Goal: Task Accomplishment & Management: Manage account settings

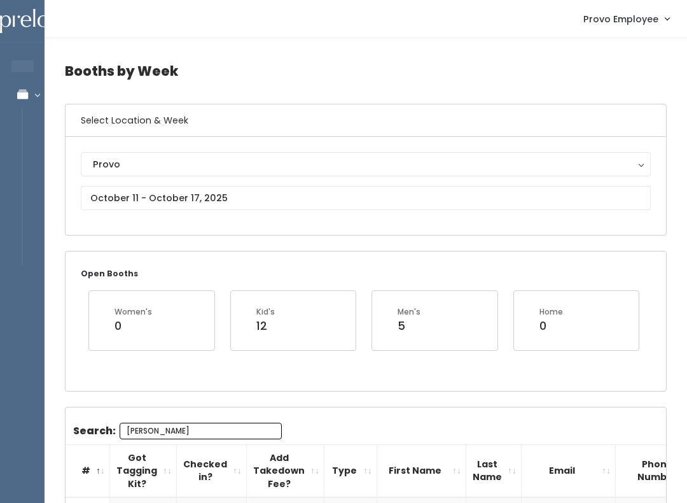
click at [122, 228] on div "Provo Houston Layton Sandy Spanish Fork Provo" at bounding box center [366, 186] width 601 height 98
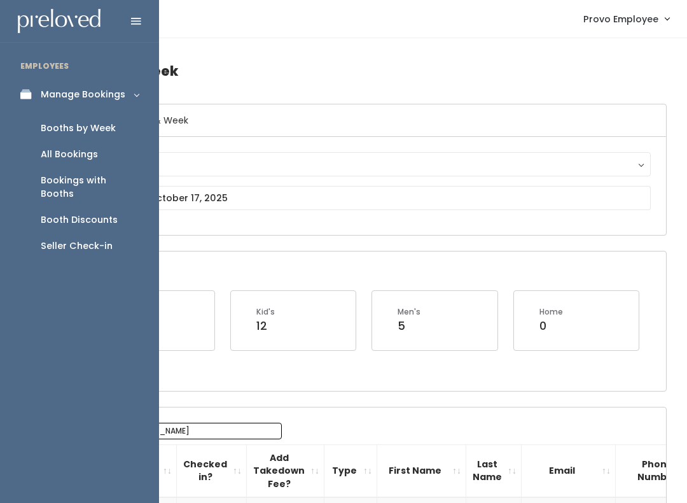
click at [177, 74] on h4 "Booths by Week" at bounding box center [366, 70] width 602 height 35
click at [110, 126] on div "Booths by Week" at bounding box center [78, 128] width 75 height 13
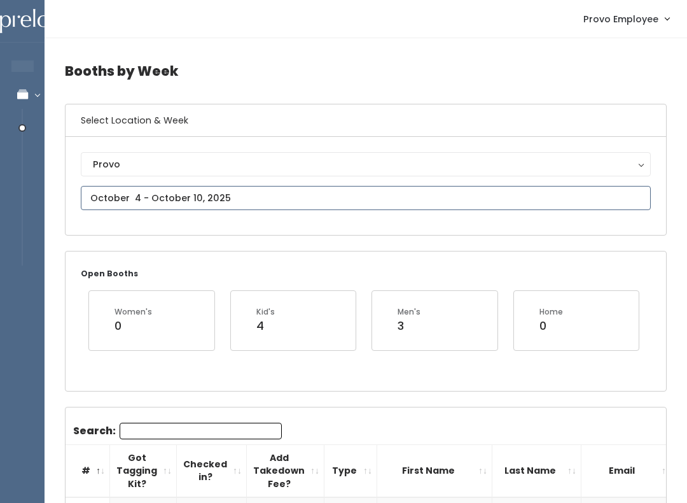
click at [146, 196] on input "text" at bounding box center [366, 198] width 570 height 24
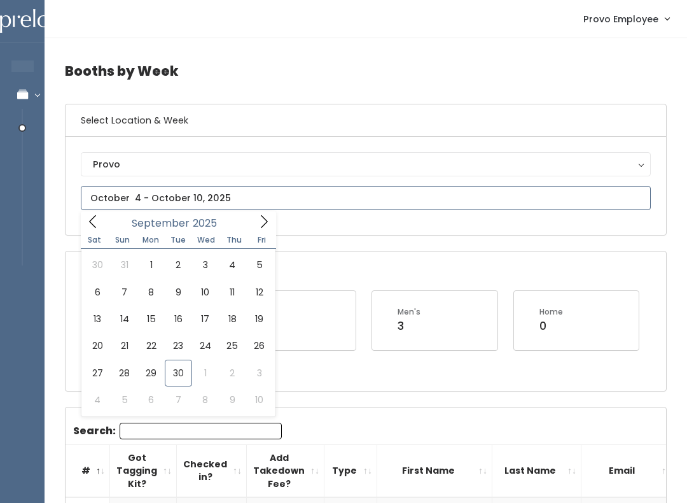
click at [252, 225] on span at bounding box center [264, 221] width 24 height 20
click at [108, 224] on div "October 2025" at bounding box center [178, 221] width 146 height 20
type input "October 25 to October 31"
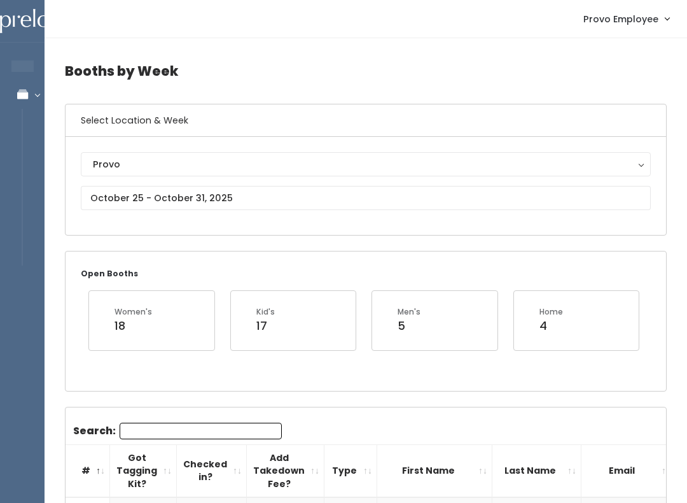
click at [176, 176] on button "Provo" at bounding box center [366, 164] width 570 height 24
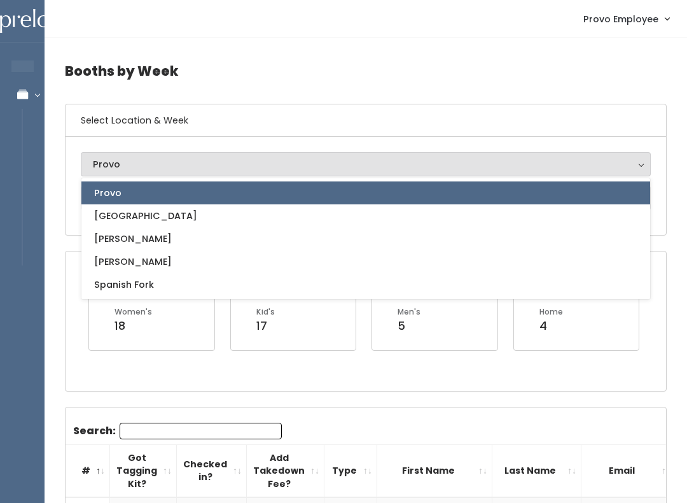
click at [234, 366] on div "Open Booths Women's 18 Kid's 17 Men's 5 Home 4" at bounding box center [366, 320] width 601 height 139
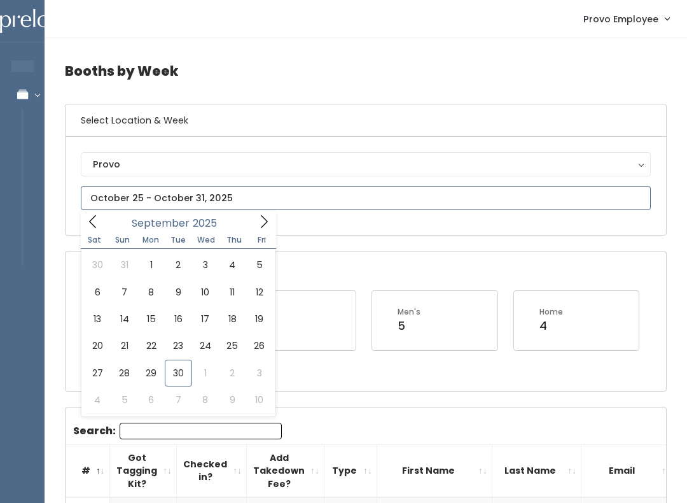
type input "September 27 to October 3"
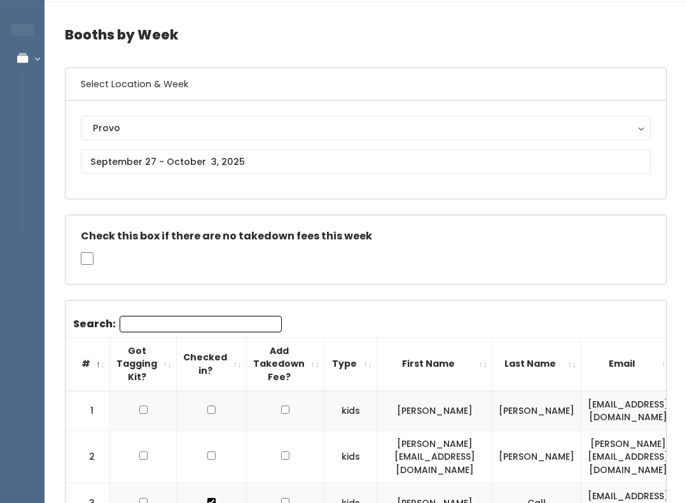
scroll to position [36, 0]
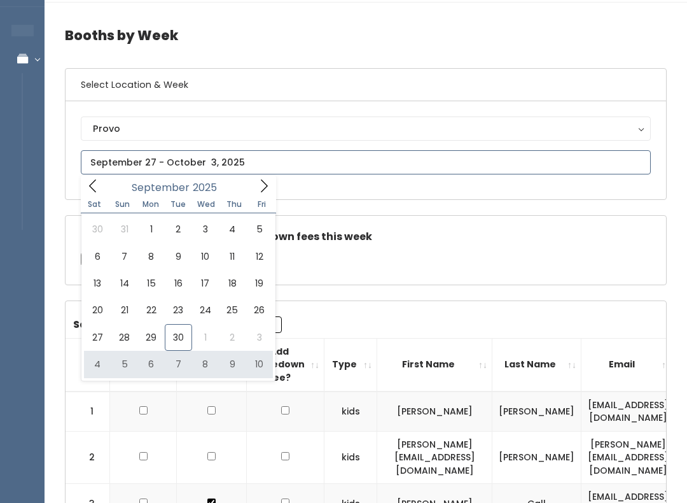
type input "October 4 to October 10"
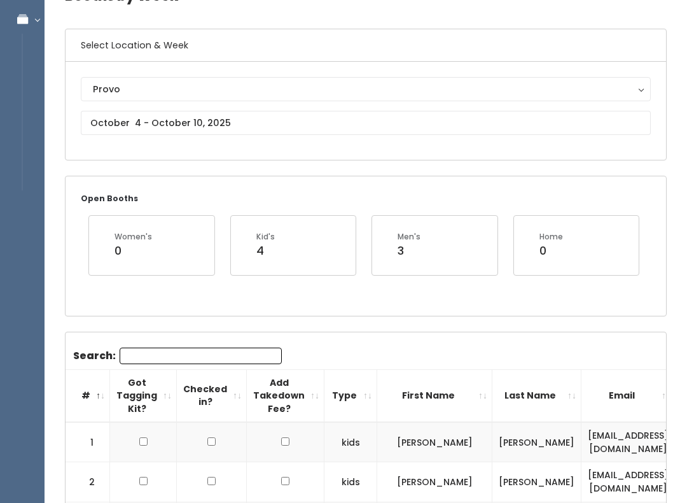
scroll to position [75, 0]
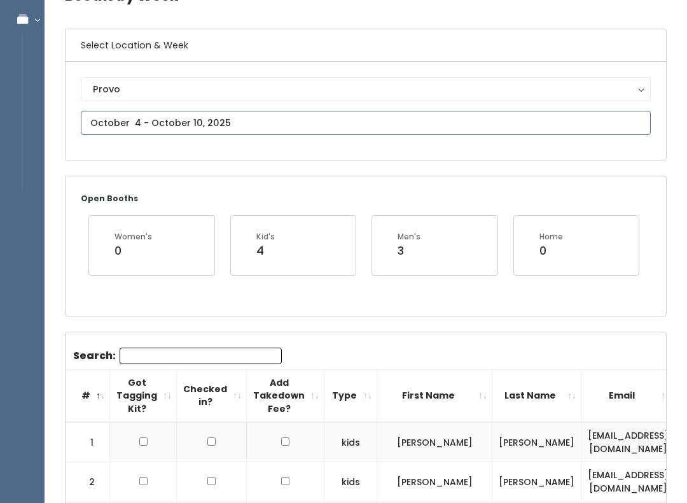
click at [170, 117] on input "text" at bounding box center [366, 123] width 570 height 24
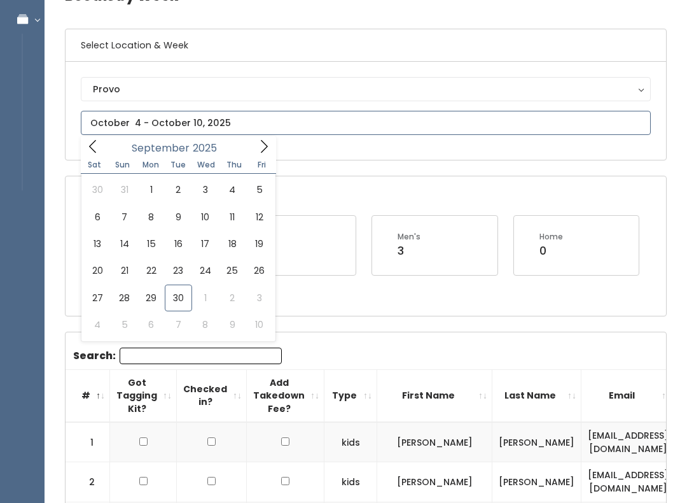
type input "October 4 to October 10"
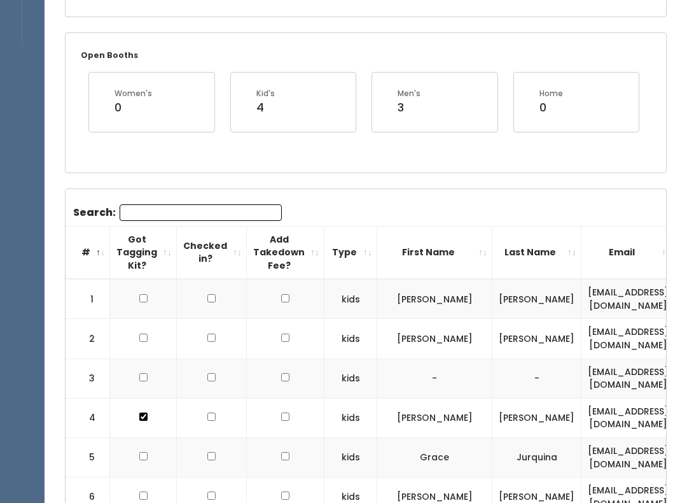
scroll to position [217, 0]
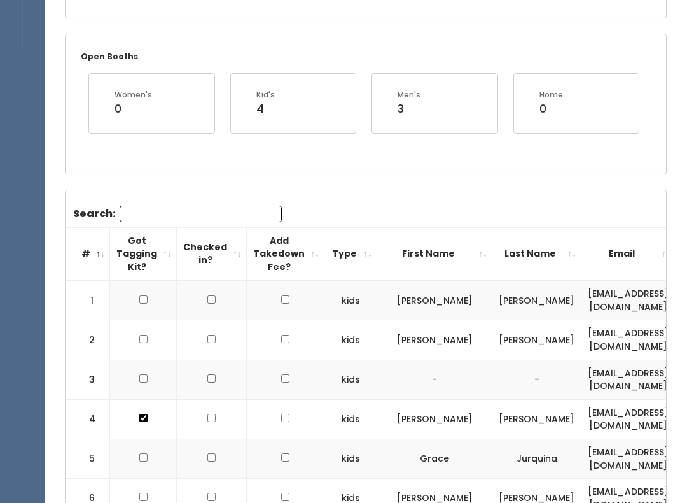
click at [172, 221] on input "Search:" at bounding box center [201, 213] width 162 height 17
click at [139, 335] on input "checkbox" at bounding box center [143, 339] width 8 height 8
click at [144, 335] on input "checkbox" at bounding box center [143, 339] width 8 height 8
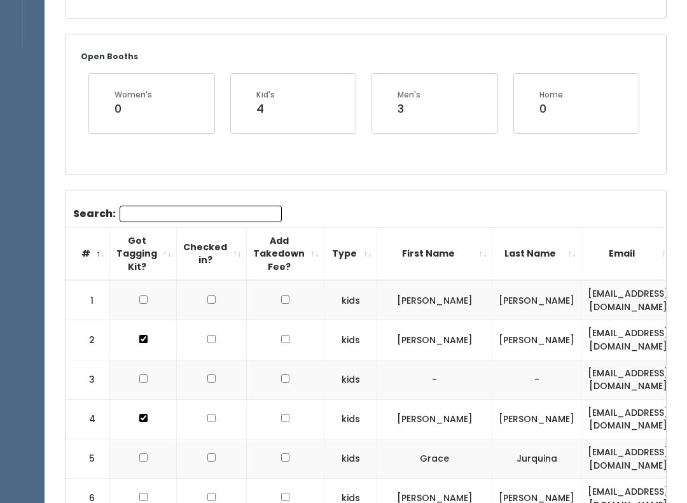
checkbox input "false"
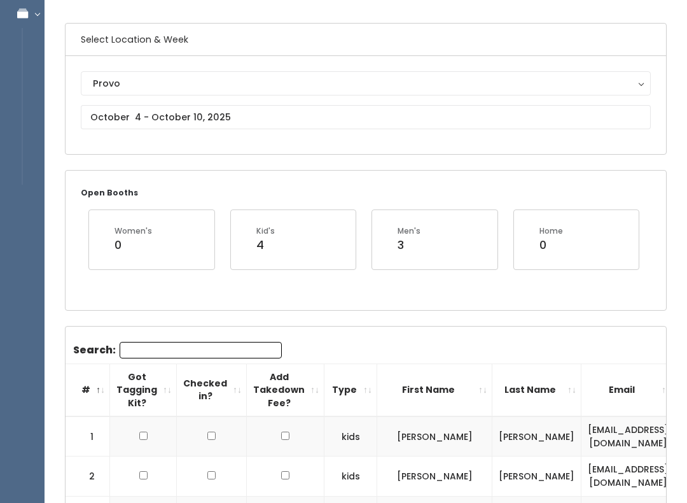
scroll to position [0, 0]
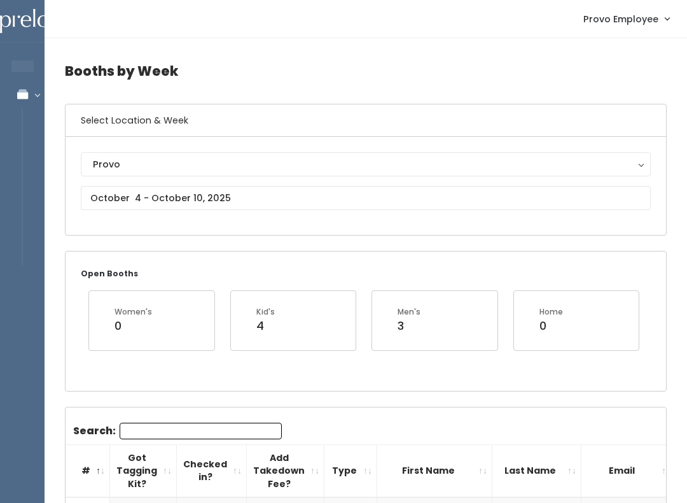
click at [180, 172] on button "Provo" at bounding box center [366, 164] width 570 height 24
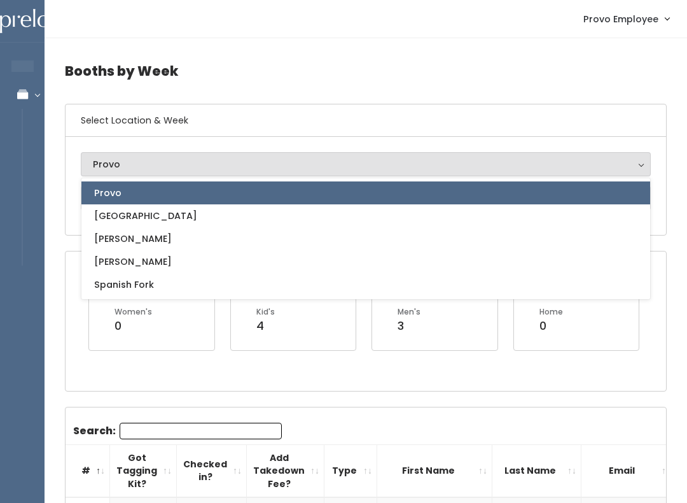
click at [182, 356] on div "Women's 0" at bounding box center [152, 327] width 142 height 75
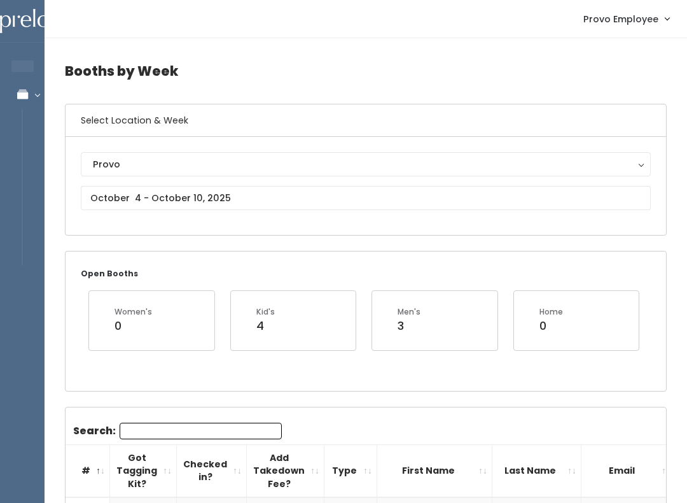
click at [188, 158] on div "Provo" at bounding box center [366, 164] width 546 height 14
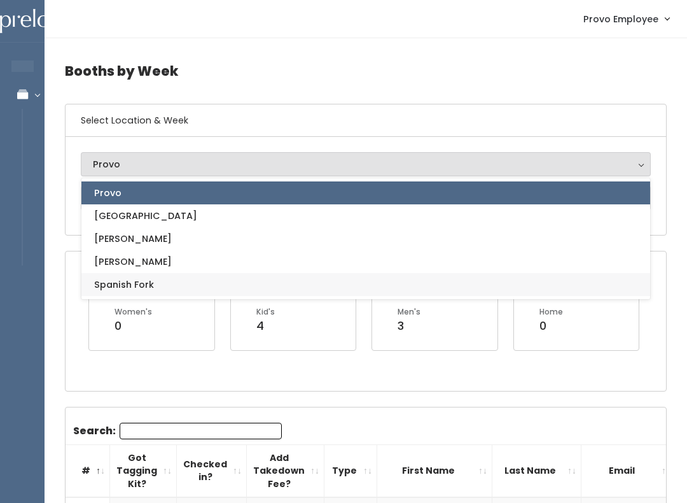
click at [133, 279] on span "Spanish Fork" at bounding box center [124, 284] width 60 height 14
select select "2"
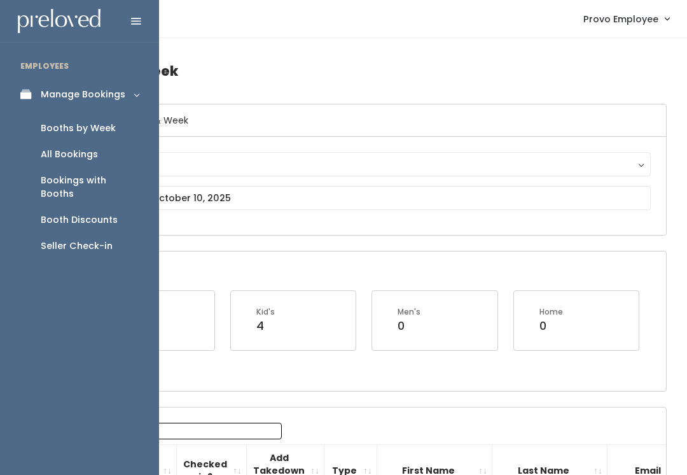
click at [96, 213] on div "Booth Discounts" at bounding box center [79, 219] width 77 height 13
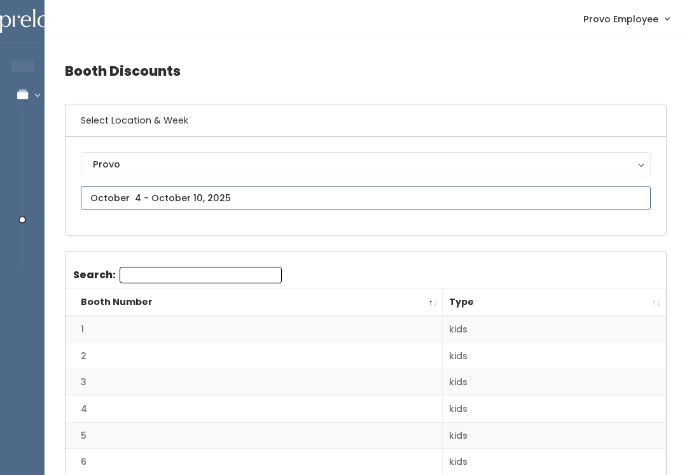
click at [205, 196] on input "text" at bounding box center [366, 198] width 570 height 24
type input "September 27 to October 3"
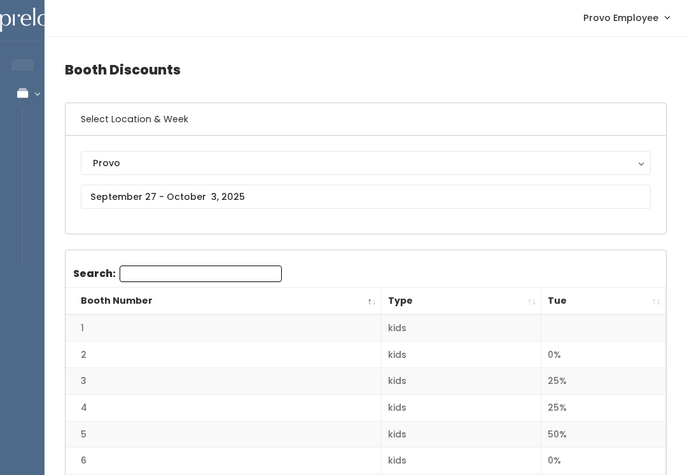
scroll to position [1, 0]
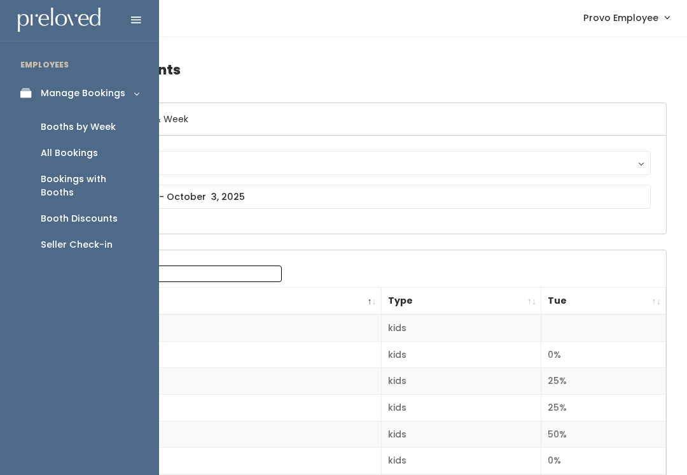
click at [60, 238] on div "Seller Check-in" at bounding box center [77, 244] width 72 height 13
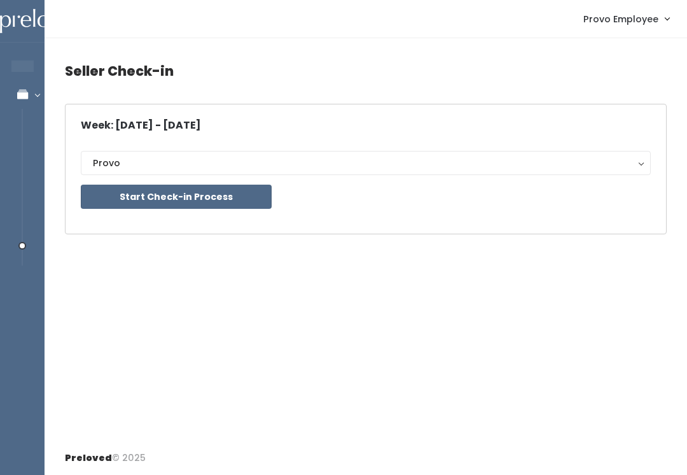
click at [153, 196] on button "Start Check-in Process" at bounding box center [176, 196] width 191 height 24
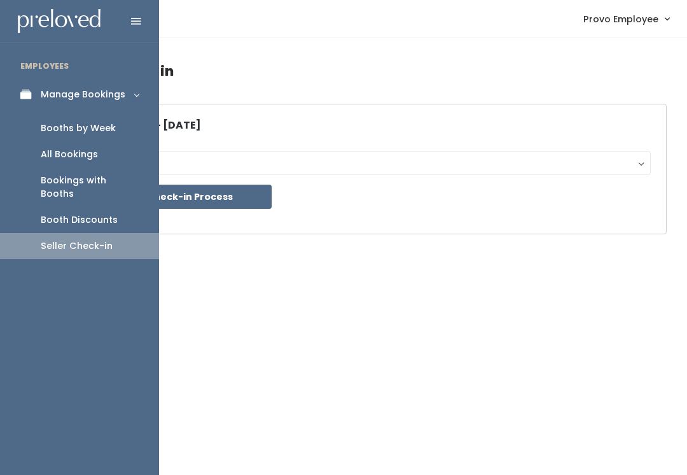
click at [81, 134] on link "Booths by Week" at bounding box center [79, 128] width 159 height 26
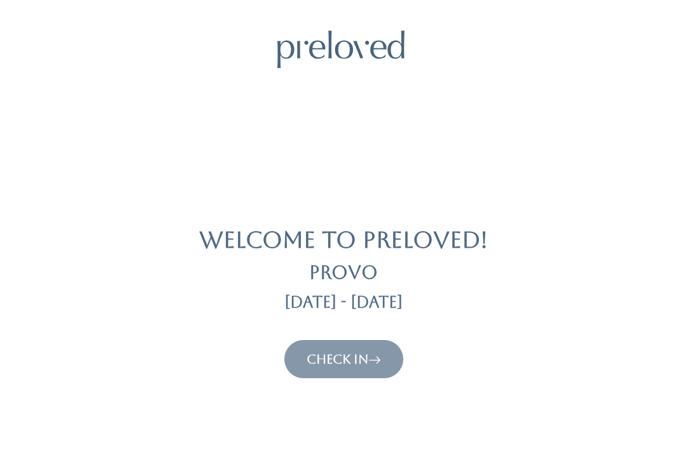
click at [356, 346] on button "Check In" at bounding box center [343, 359] width 119 height 38
click at [377, 358] on icon at bounding box center [374, 358] width 13 height 15
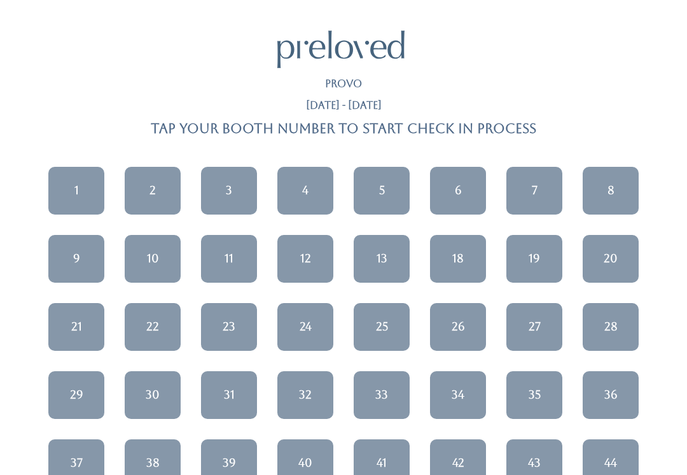
click at [302, 193] on div "4" at bounding box center [305, 190] width 6 height 17
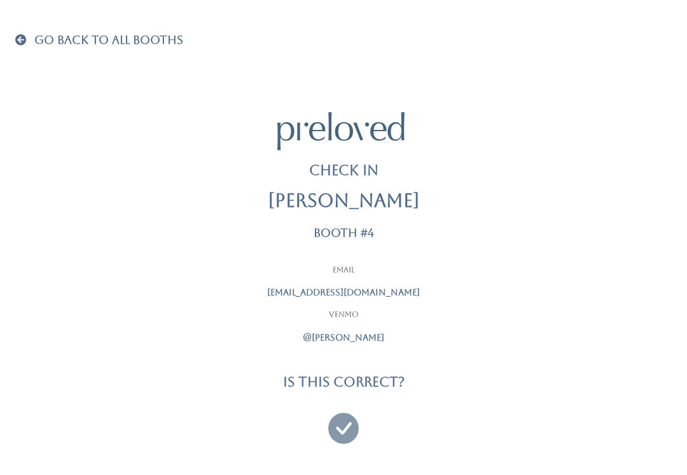
scroll to position [12, 0]
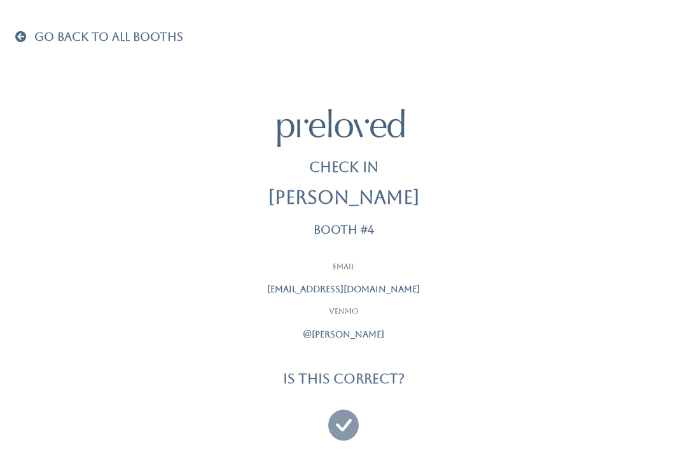
click at [36, 43] on span "Go Back To All Booths" at bounding box center [108, 36] width 149 height 13
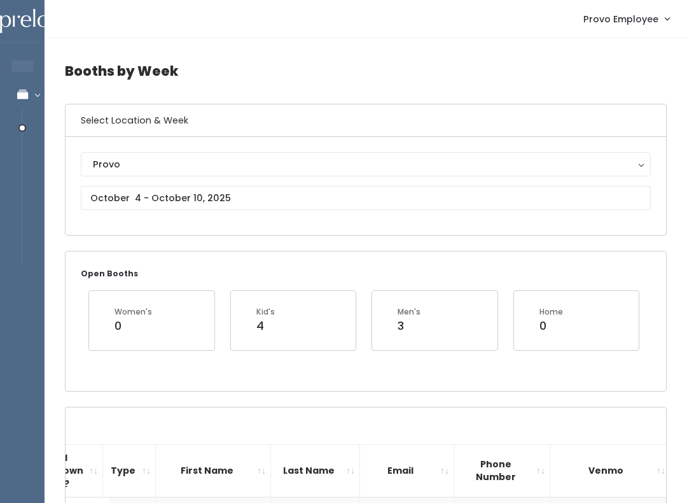
click at [658, 25] on span "Provo Employee" at bounding box center [620, 19] width 75 height 14
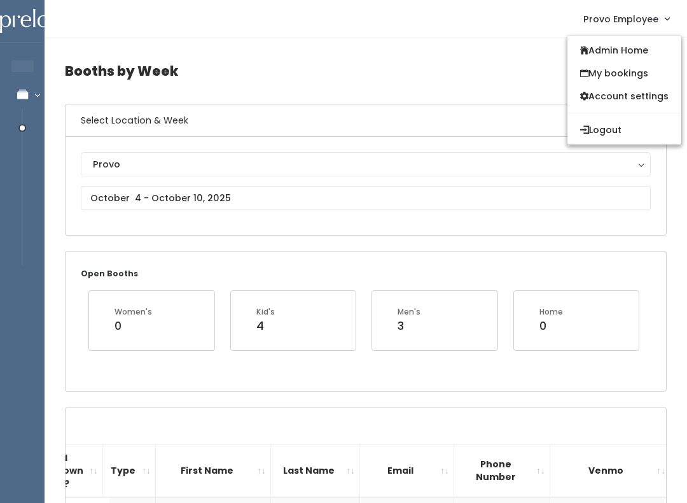
click at [644, 22] on span "Provo Employee" at bounding box center [620, 19] width 75 height 14
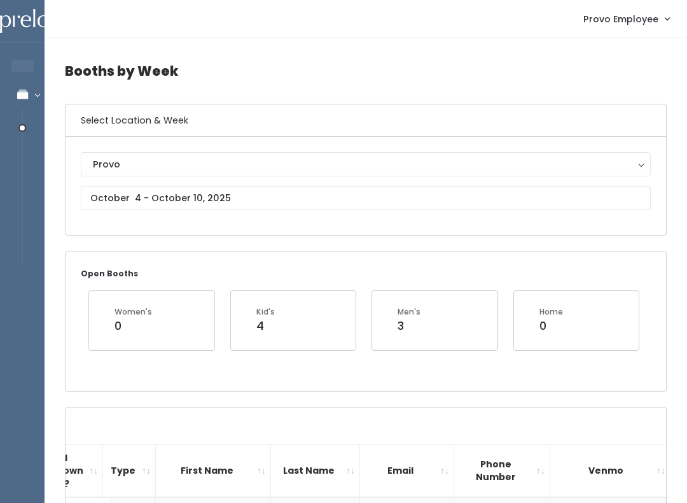
click at [653, 27] on link "Provo Employee" at bounding box center [626, 18] width 111 height 27
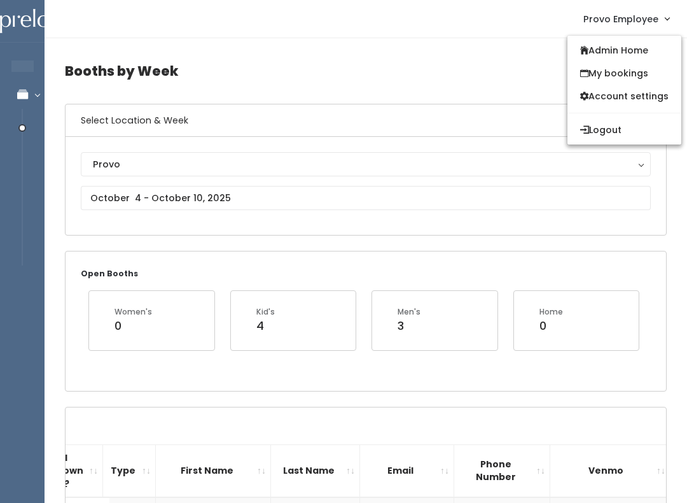
click at [609, 135] on button "Logout" at bounding box center [624, 129] width 114 height 23
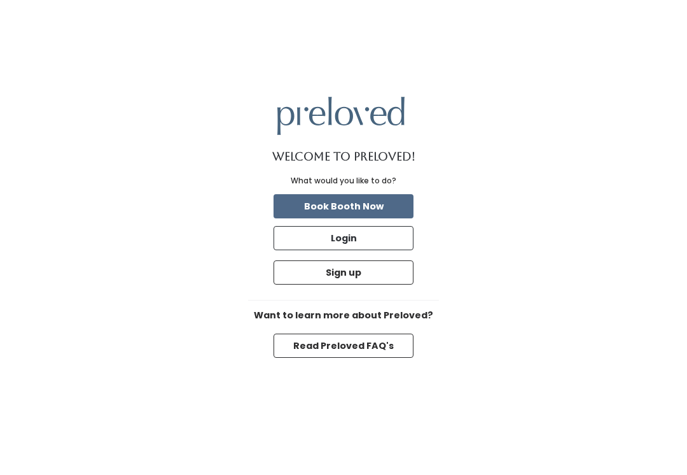
click at [380, 245] on button "Login" at bounding box center [344, 238] width 140 height 24
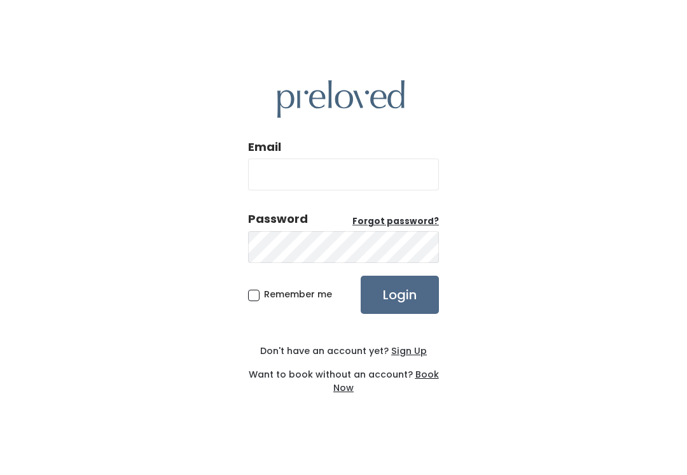
click at [326, 138] on div at bounding box center [343, 128] width 38 height 20
click at [311, 185] on input "Email" at bounding box center [343, 174] width 191 height 32
click at [312, 190] on input "Email" at bounding box center [343, 174] width 191 height 32
click at [421, 190] on input "Email" at bounding box center [343, 174] width 191 height 32
click at [364, 190] on input "Email" at bounding box center [343, 174] width 191 height 32
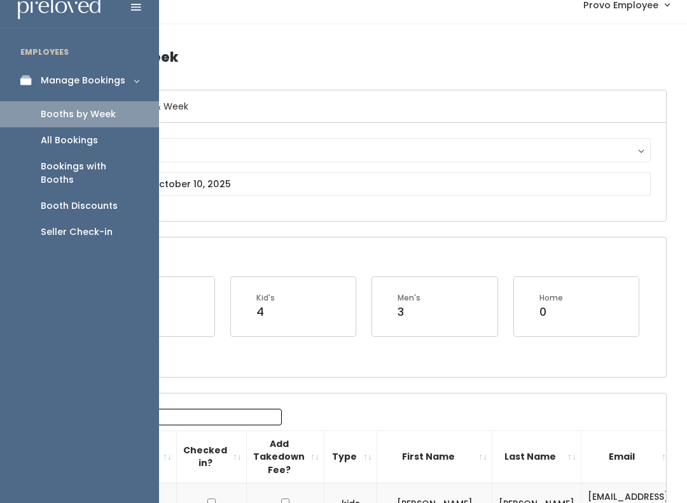
click at [537, 331] on div "Home 0" at bounding box center [576, 306] width 125 height 59
